Goal: Find specific page/section: Find specific page/section

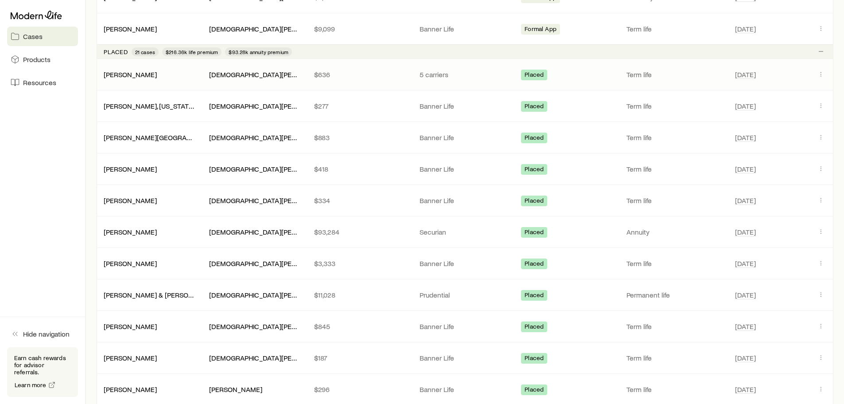
scroll to position [354, 0]
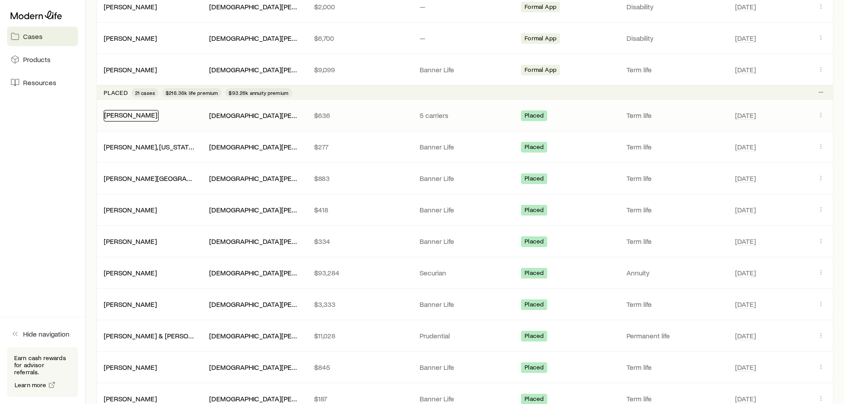
click at [141, 114] on link "[PERSON_NAME]" at bounding box center [130, 114] width 53 height 8
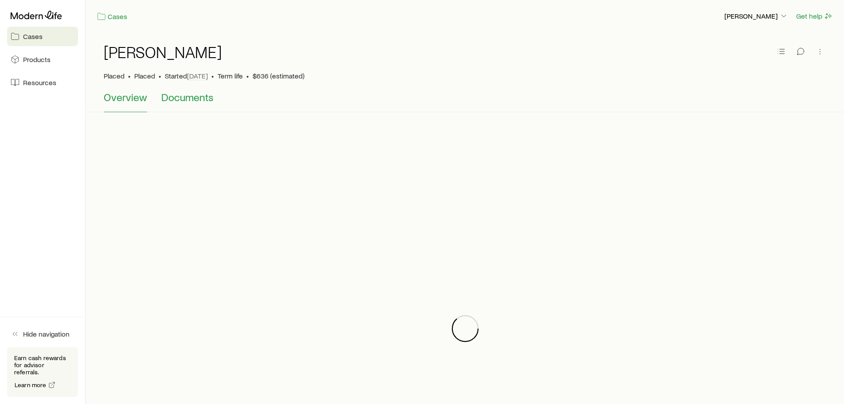
click at [179, 97] on span "Documents" at bounding box center [187, 97] width 52 height 12
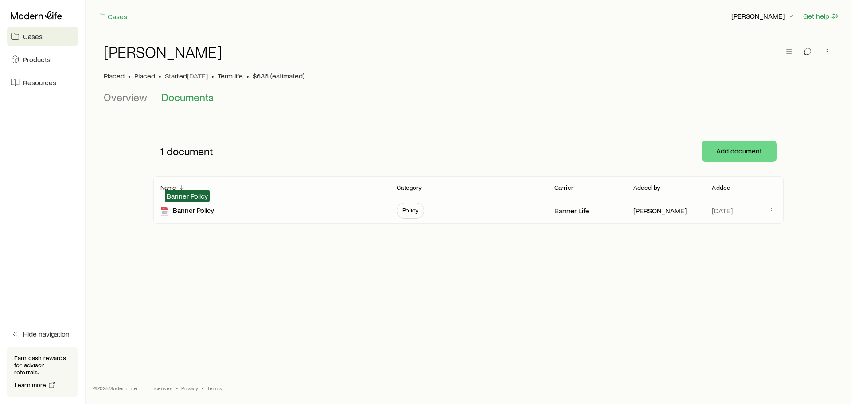
click at [205, 209] on div "Banner Policy" at bounding box center [187, 211] width 54 height 10
